Goal: Navigation & Orientation: Locate item on page

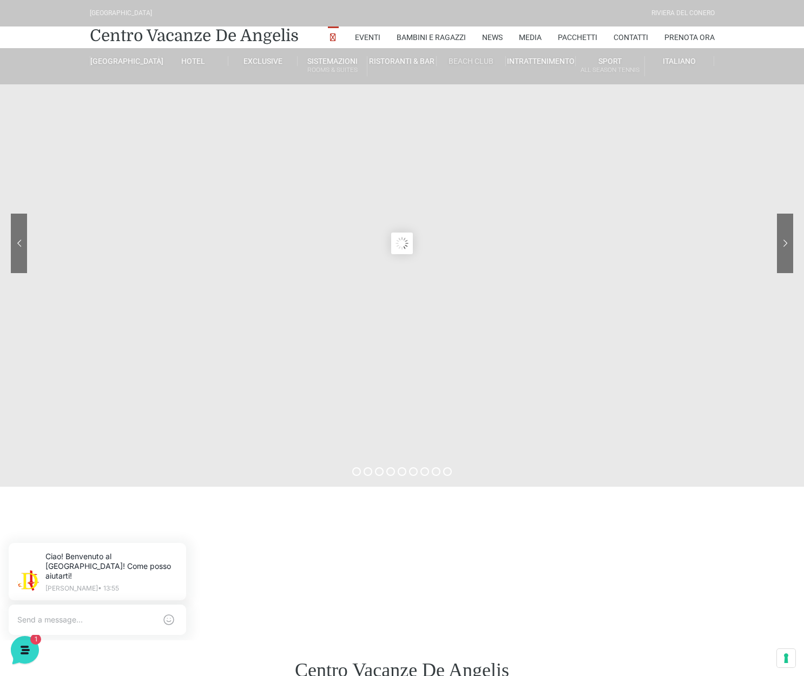
click at [469, 59] on link "Beach Club" at bounding box center [471, 61] width 69 height 10
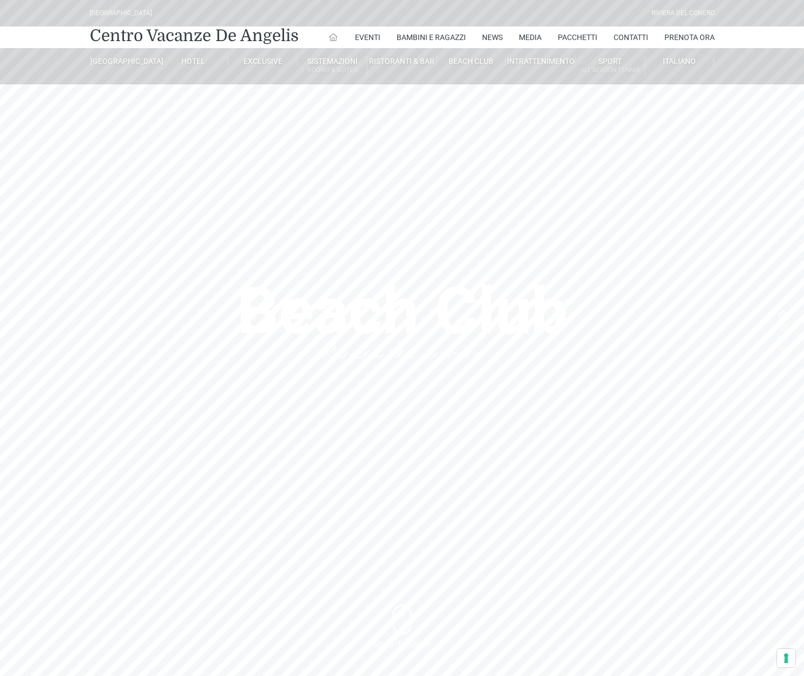
click at [331, 39] on icon at bounding box center [333, 37] width 10 height 10
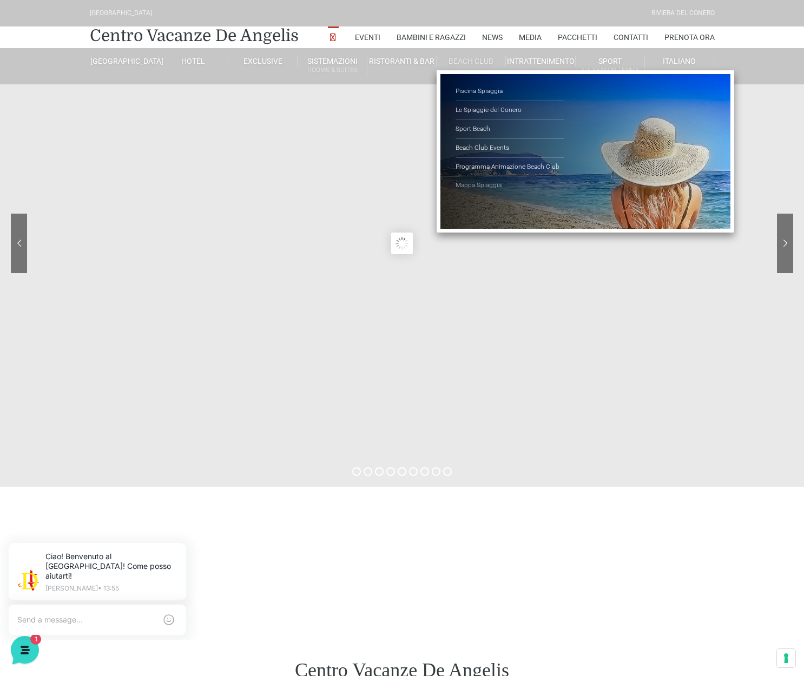
click at [471, 182] on link "Mappa Spiaggia" at bounding box center [510, 185] width 108 height 18
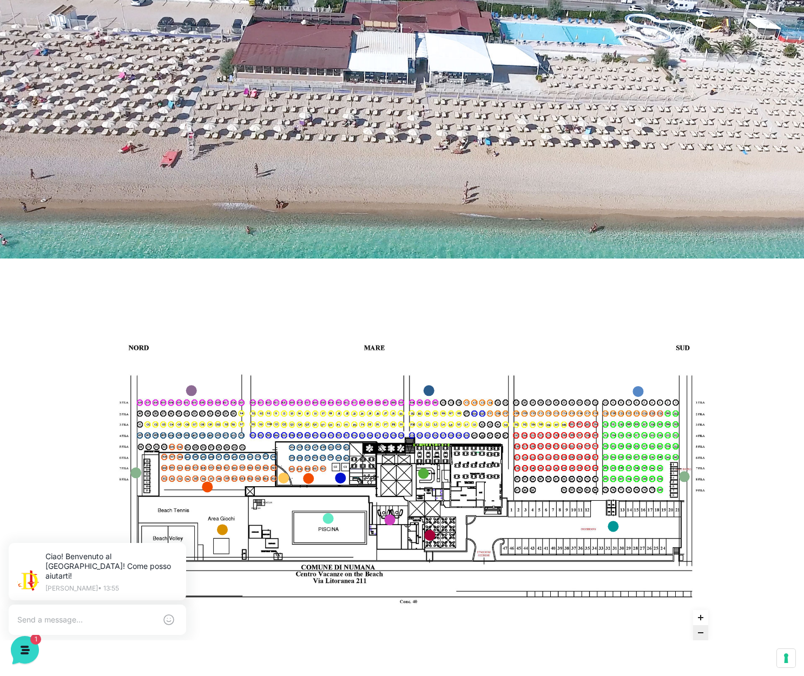
scroll to position [179, 0]
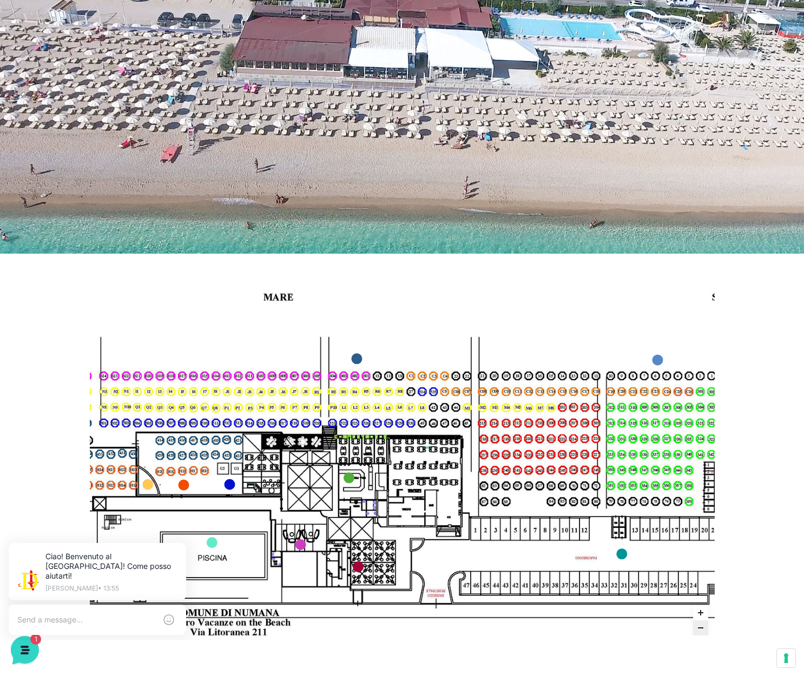
drag, startPoint x: 625, startPoint y: 482, endPoint x: 591, endPoint y: 447, distance: 49.0
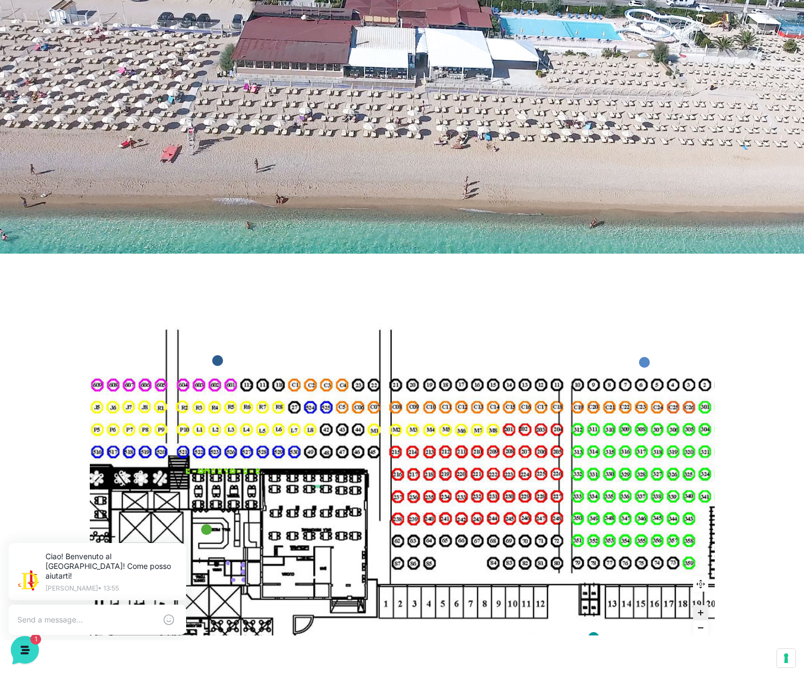
click at [521, 512] on img at bounding box center [164, 512] width 1278 height 719
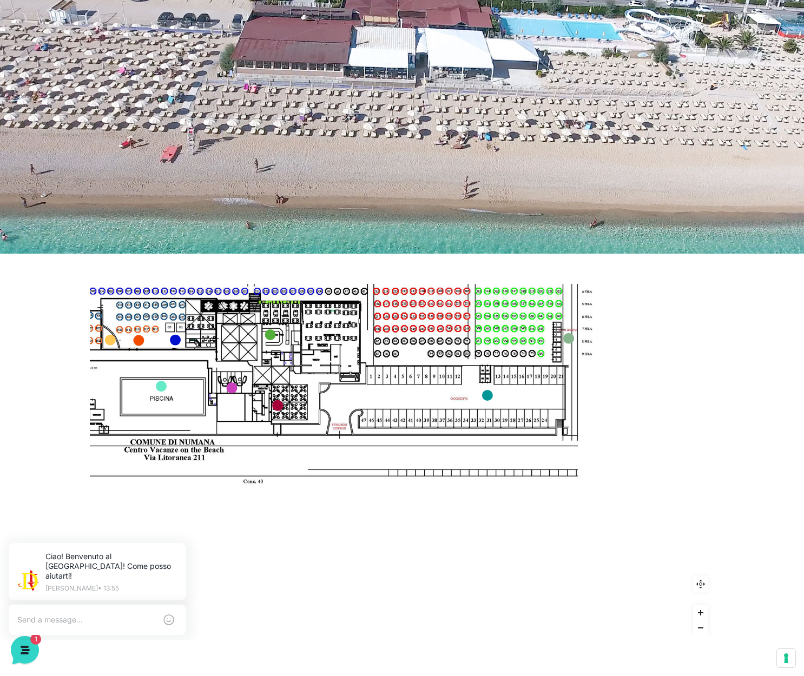
click at [144, 310] on img at bounding box center [246, 324] width 717 height 403
click at [154, 326] on img at bounding box center [246, 324] width 717 height 403
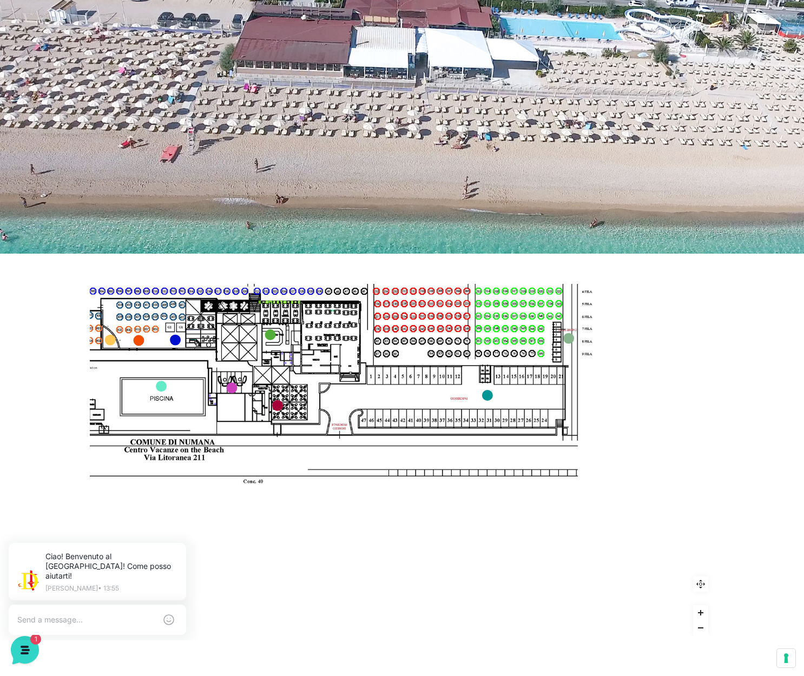
click at [154, 326] on img at bounding box center [246, 324] width 717 height 403
click at [148, 311] on img at bounding box center [246, 324] width 717 height 403
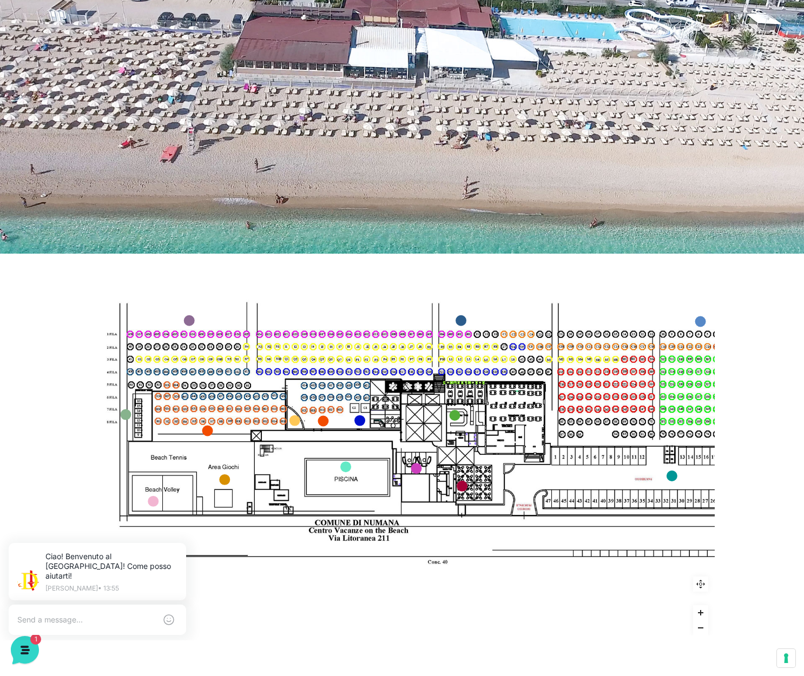
drag, startPoint x: 113, startPoint y: 315, endPoint x: 297, endPoint y: 396, distance: 201.4
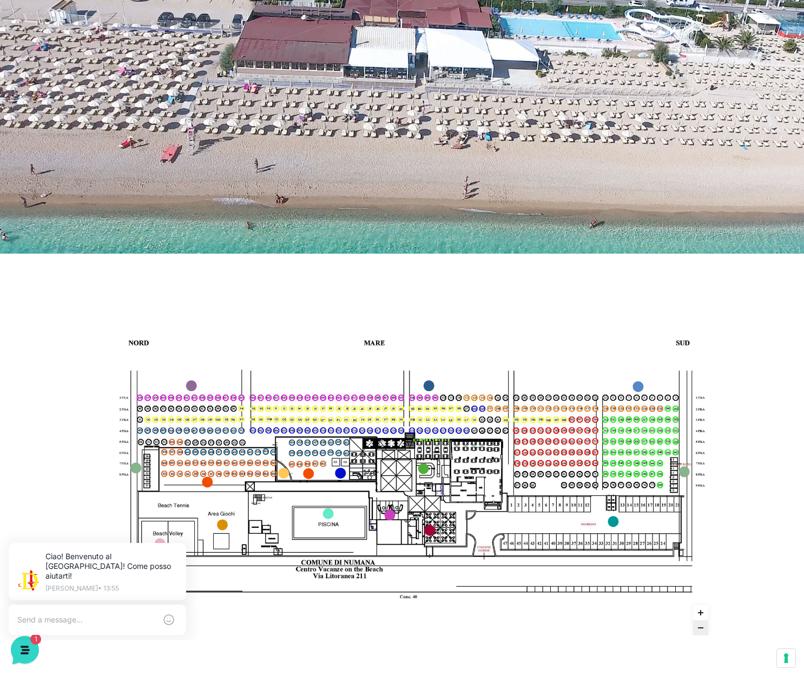
click at [343, 447] on img at bounding box center [403, 460] width 627 height 352
click at [321, 433] on img at bounding box center [403, 460] width 627 height 352
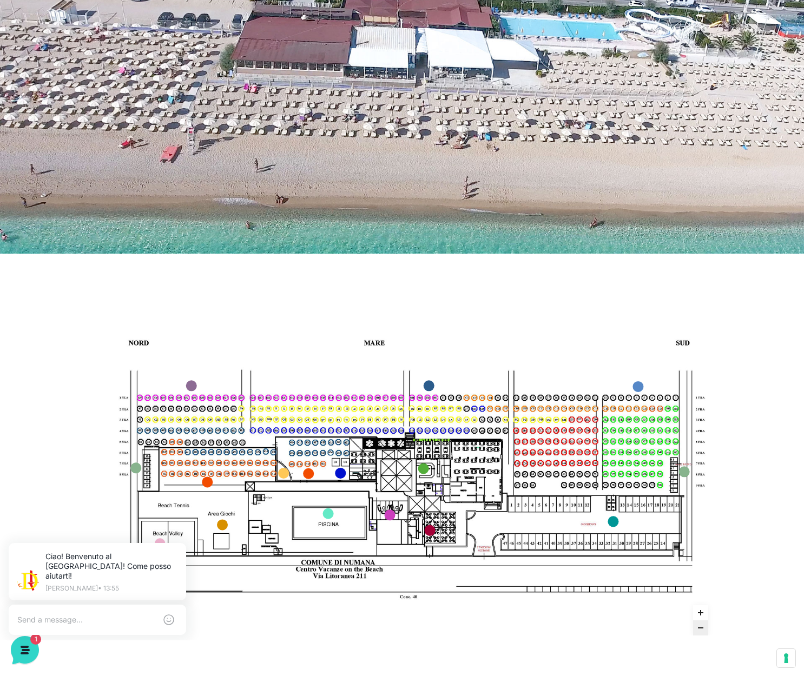
click at [321, 433] on img at bounding box center [403, 460] width 627 height 352
click at [322, 541] on img at bounding box center [403, 460] width 627 height 352
click at [341, 460] on img at bounding box center [403, 460] width 627 height 352
click at [334, 431] on img at bounding box center [403, 460] width 627 height 352
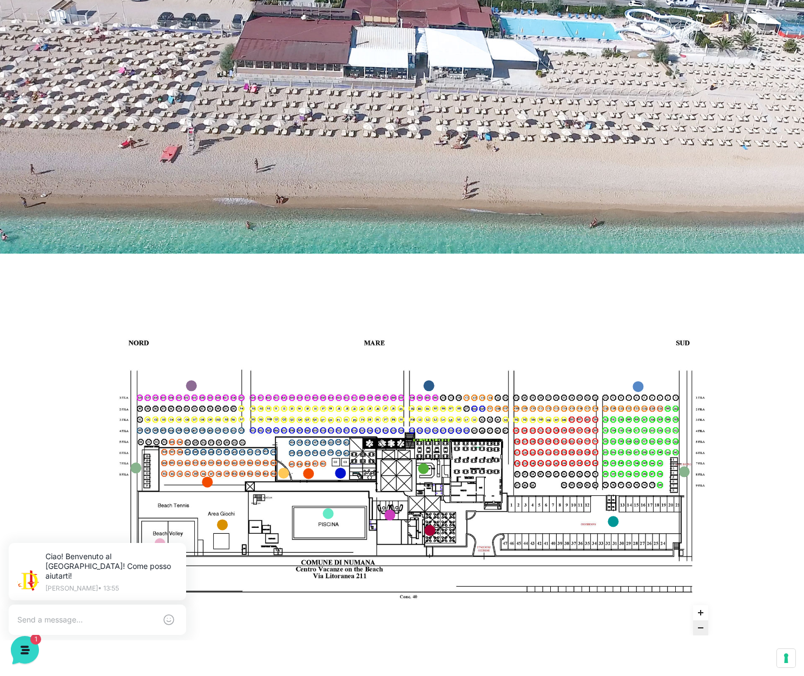
click at [329, 441] on img at bounding box center [403, 460] width 627 height 352
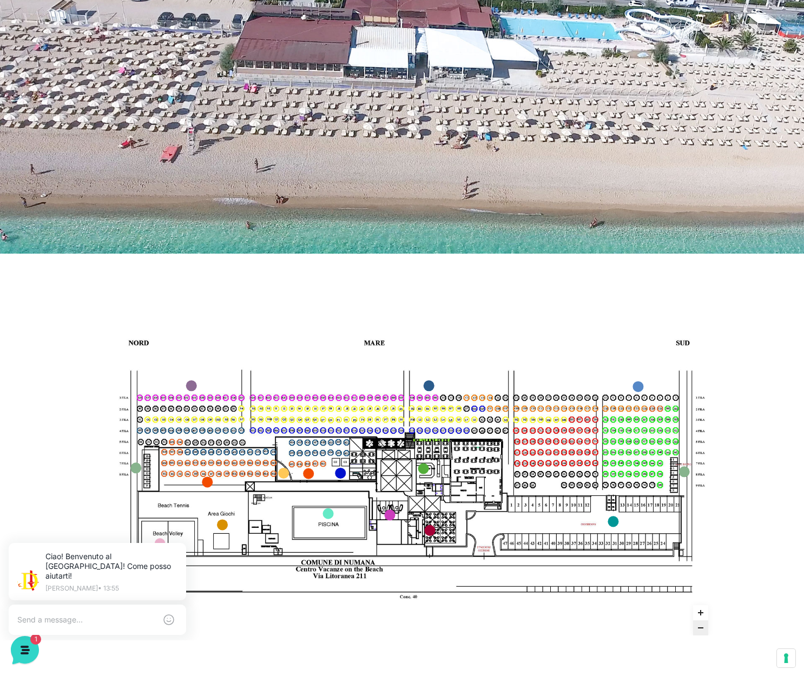
click at [330, 440] on img at bounding box center [403, 460] width 627 height 352
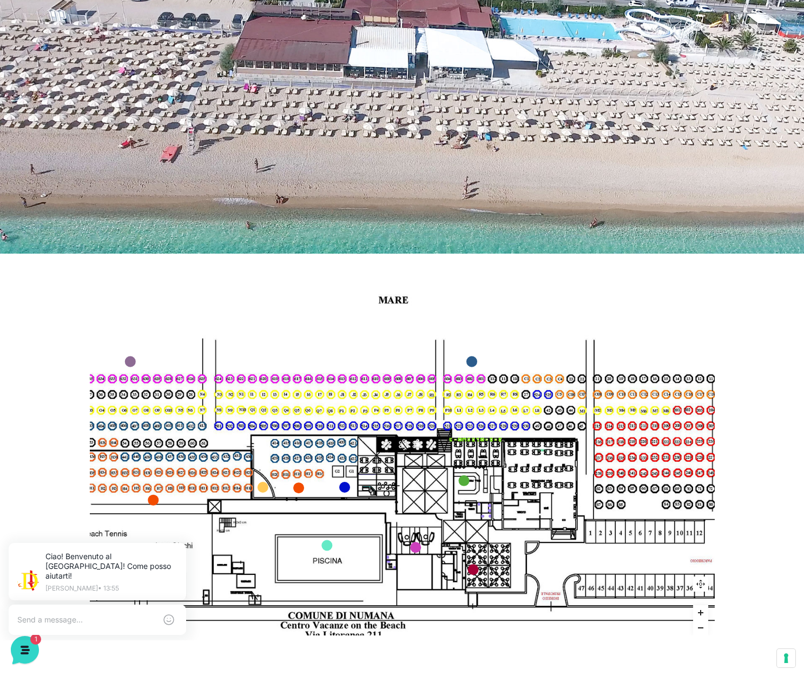
click at [330, 440] on img at bounding box center [434, 468] width 901 height 506
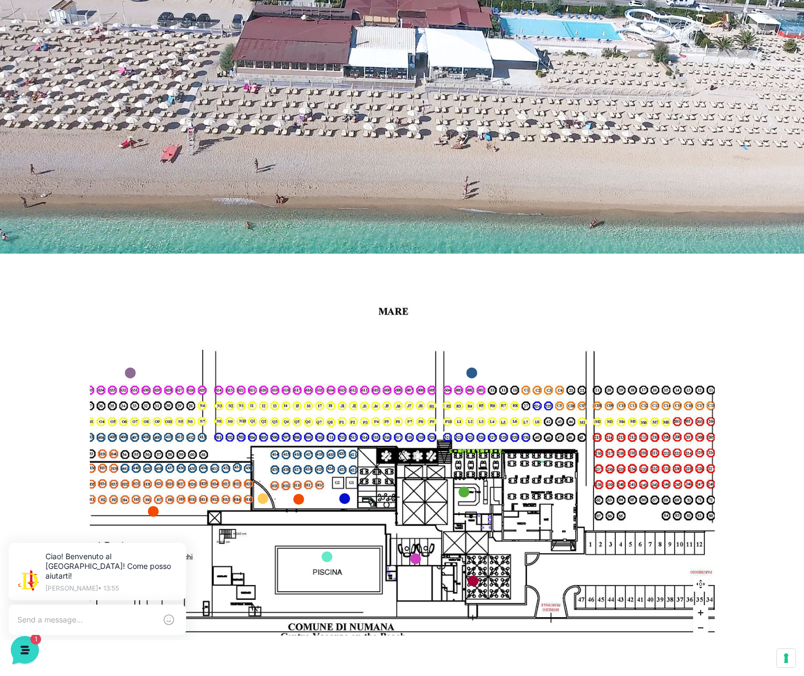
drag, startPoint x: 330, startPoint y: 440, endPoint x: 330, endPoint y: 452, distance: 11.4
